Goal: Information Seeking & Learning: Find specific fact

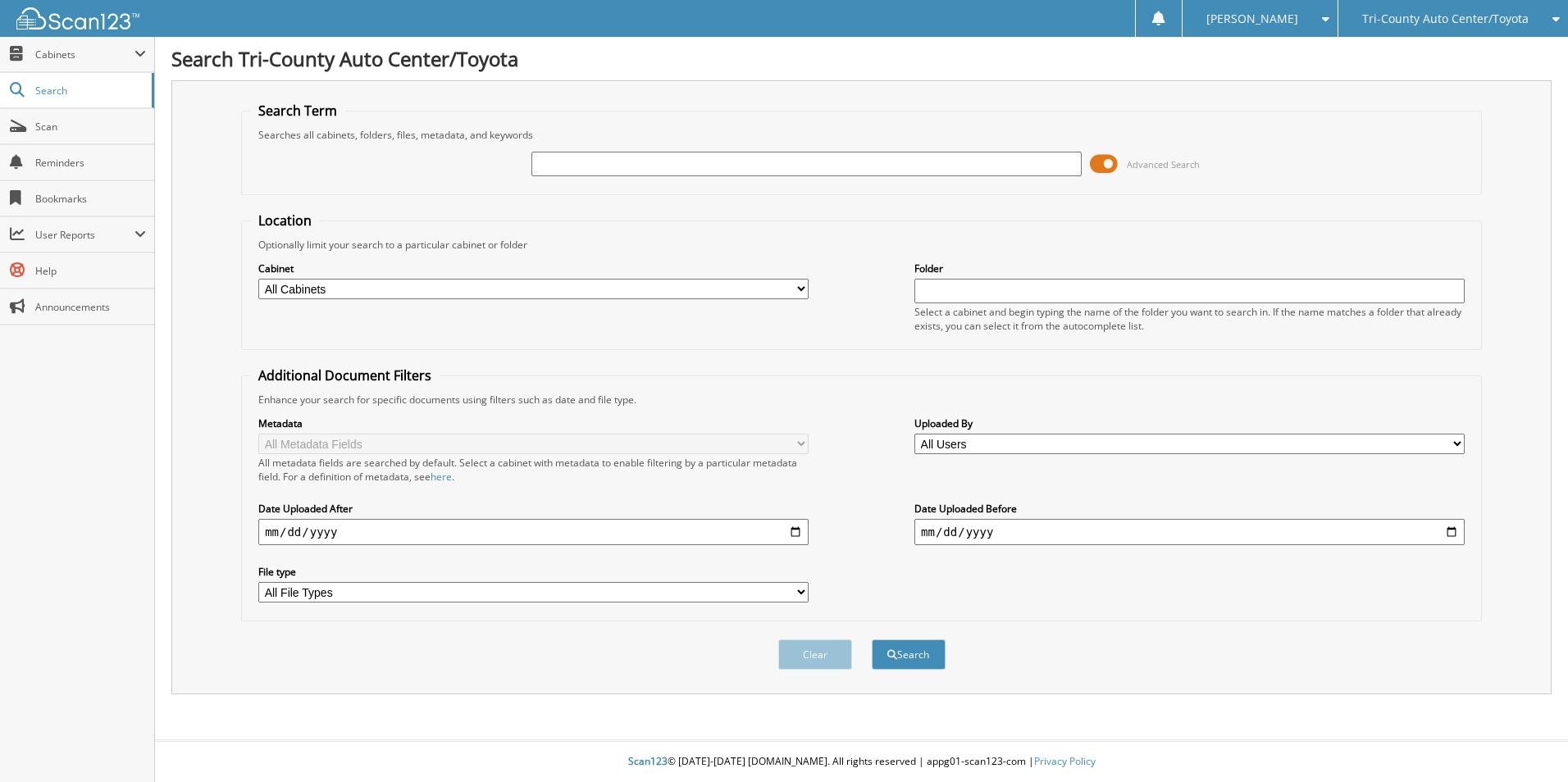
click at [595, 164] on input "text" at bounding box center [807, 165] width 550 height 25
type input "[PERSON_NAME]"
click at [872, 640] on button "Search" at bounding box center [908, 655] width 73 height 30
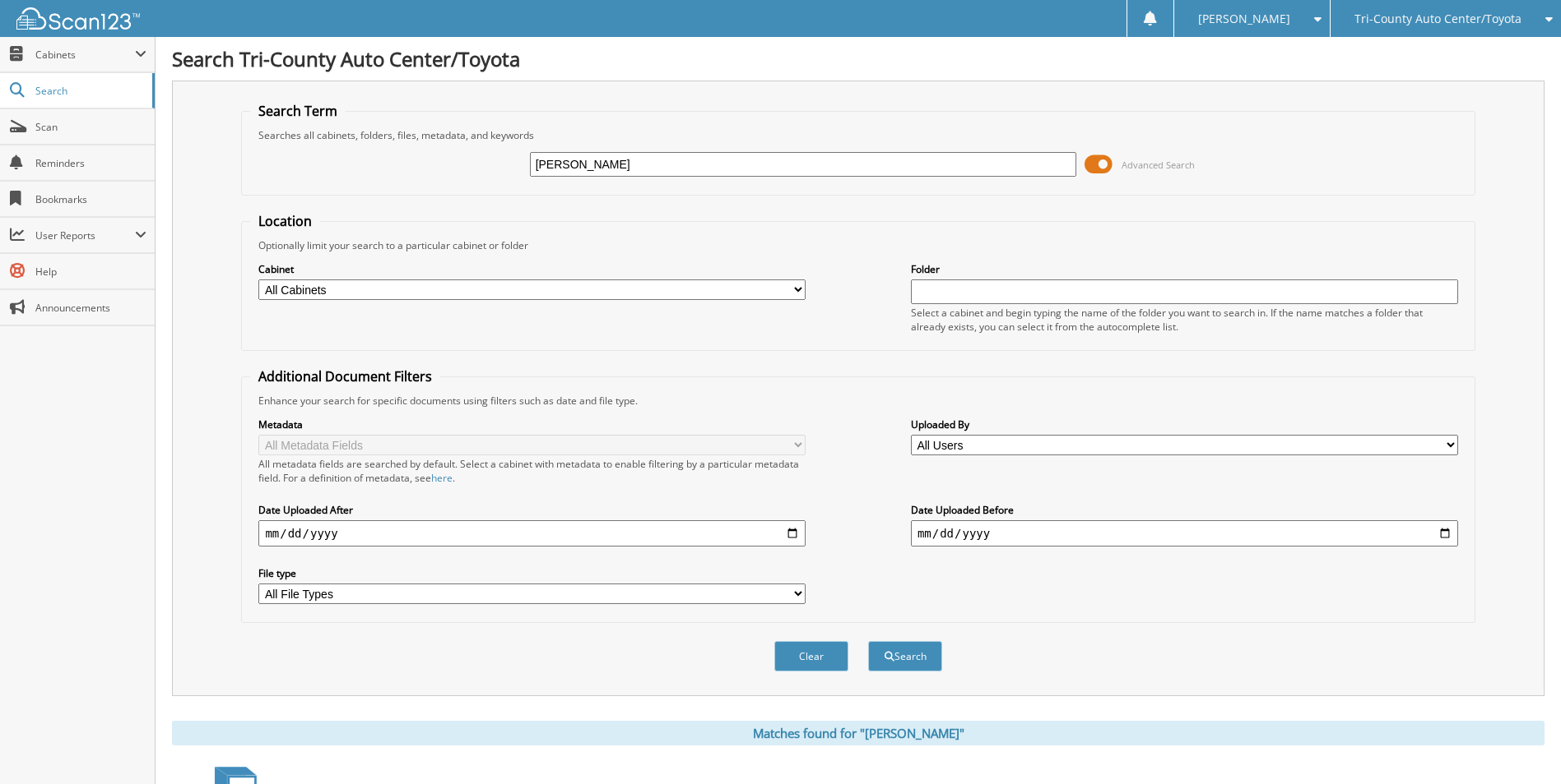
click at [1108, 161] on span at bounding box center [1099, 165] width 28 height 25
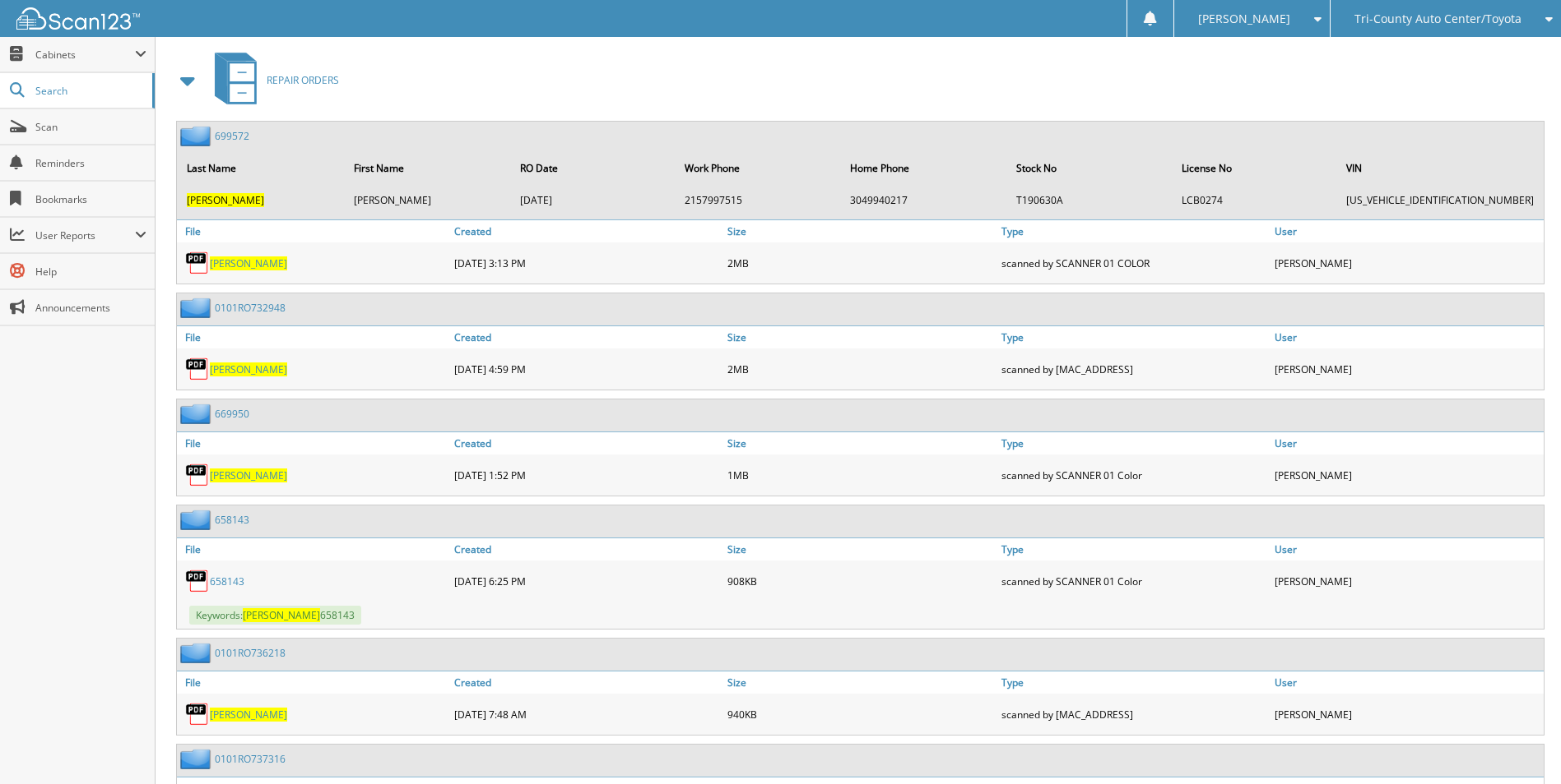
scroll to position [247, 0]
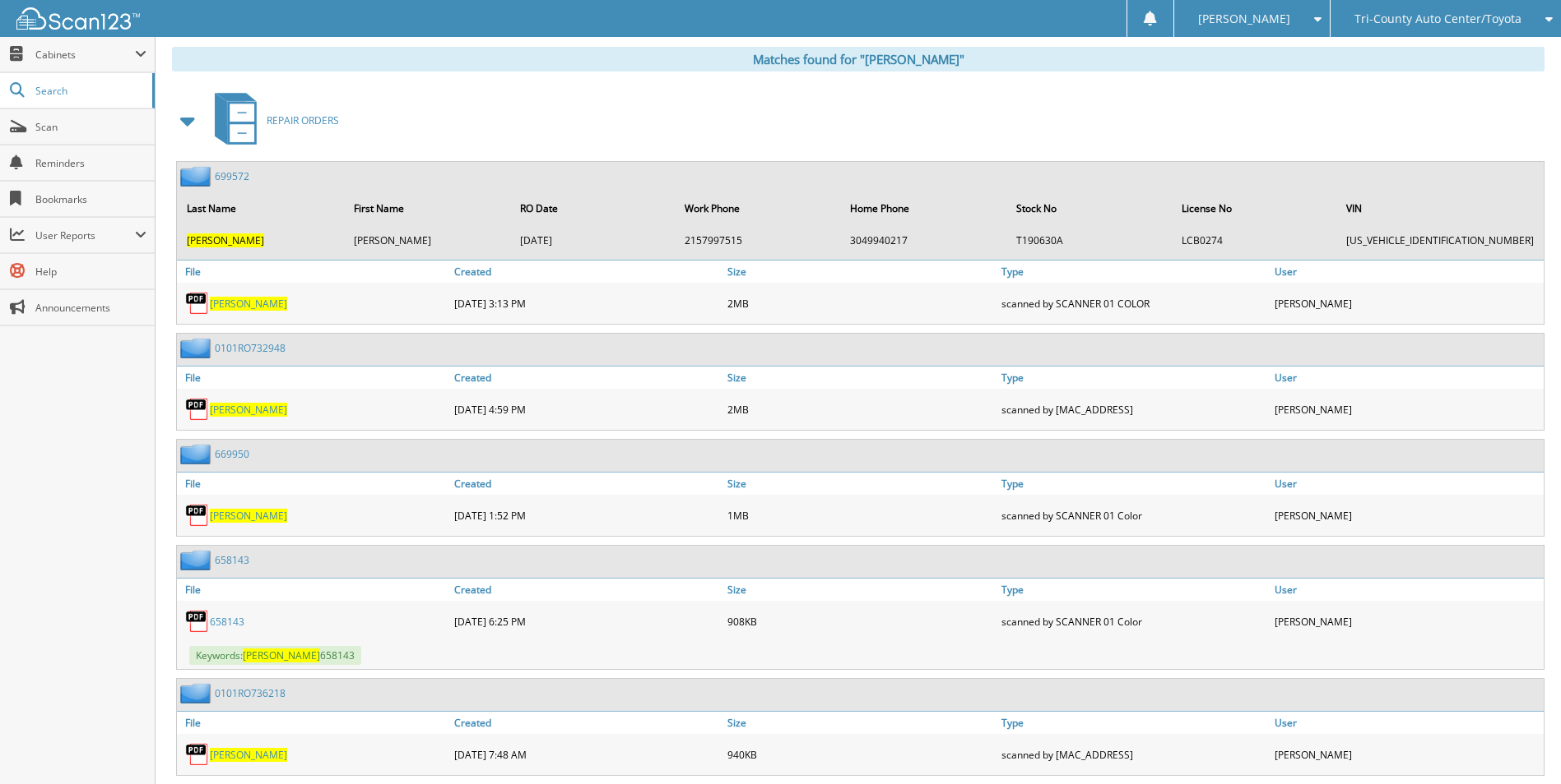
click at [194, 114] on span at bounding box center [188, 121] width 23 height 29
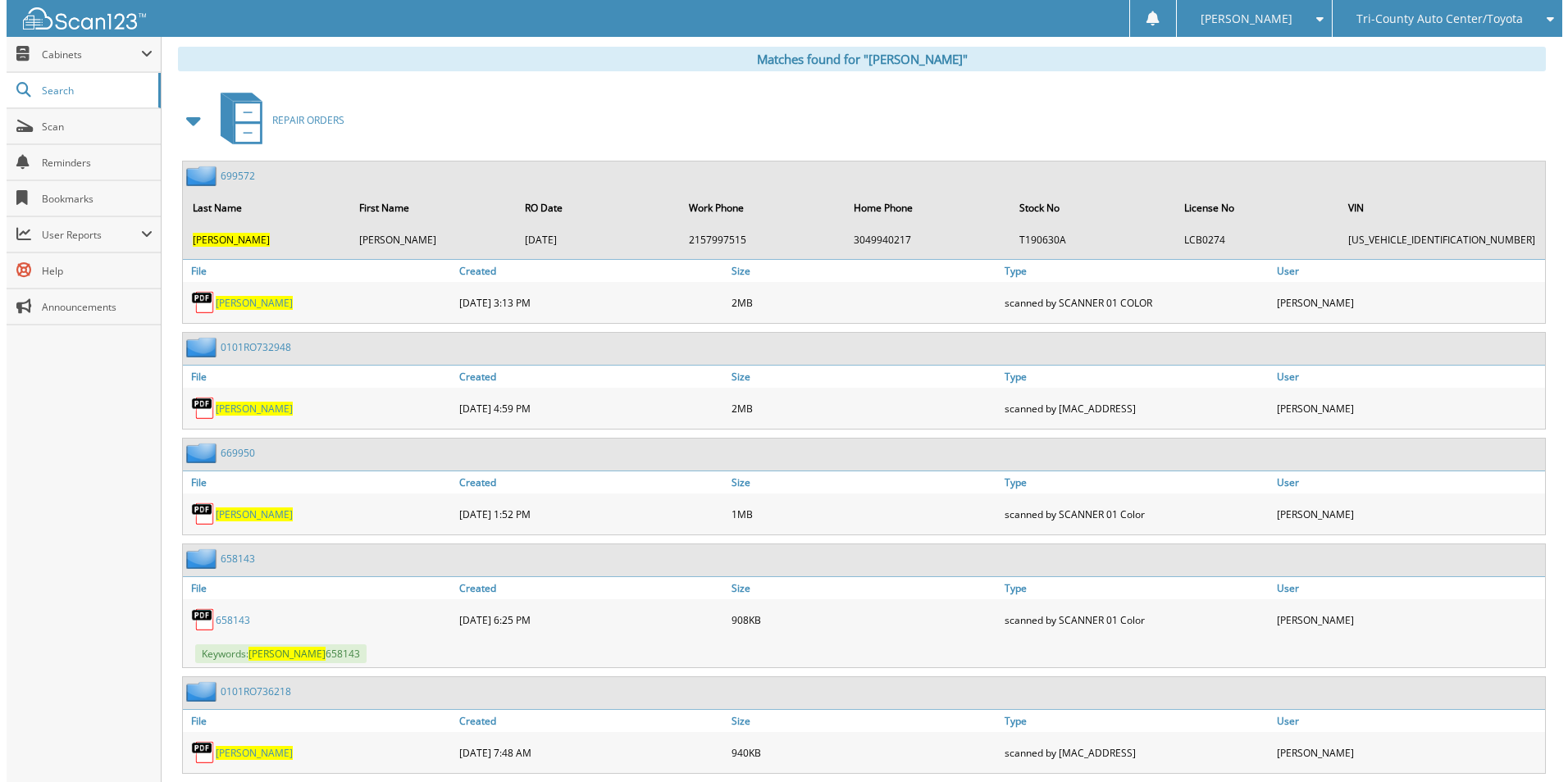
scroll to position [0, 0]
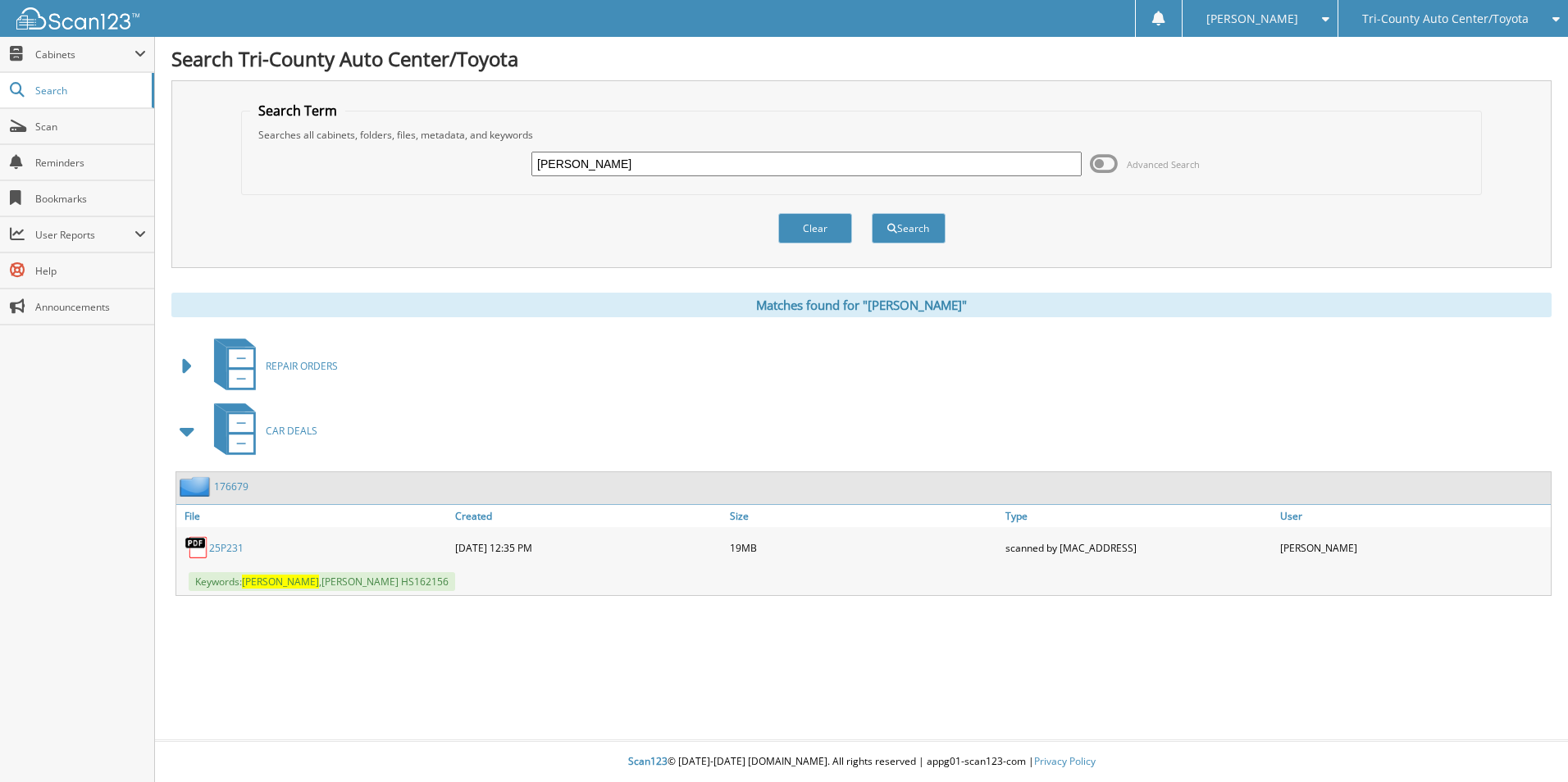
click at [233, 550] on link "25P231" at bounding box center [226, 548] width 34 height 14
